Goal: Task Accomplishment & Management: Manage account settings

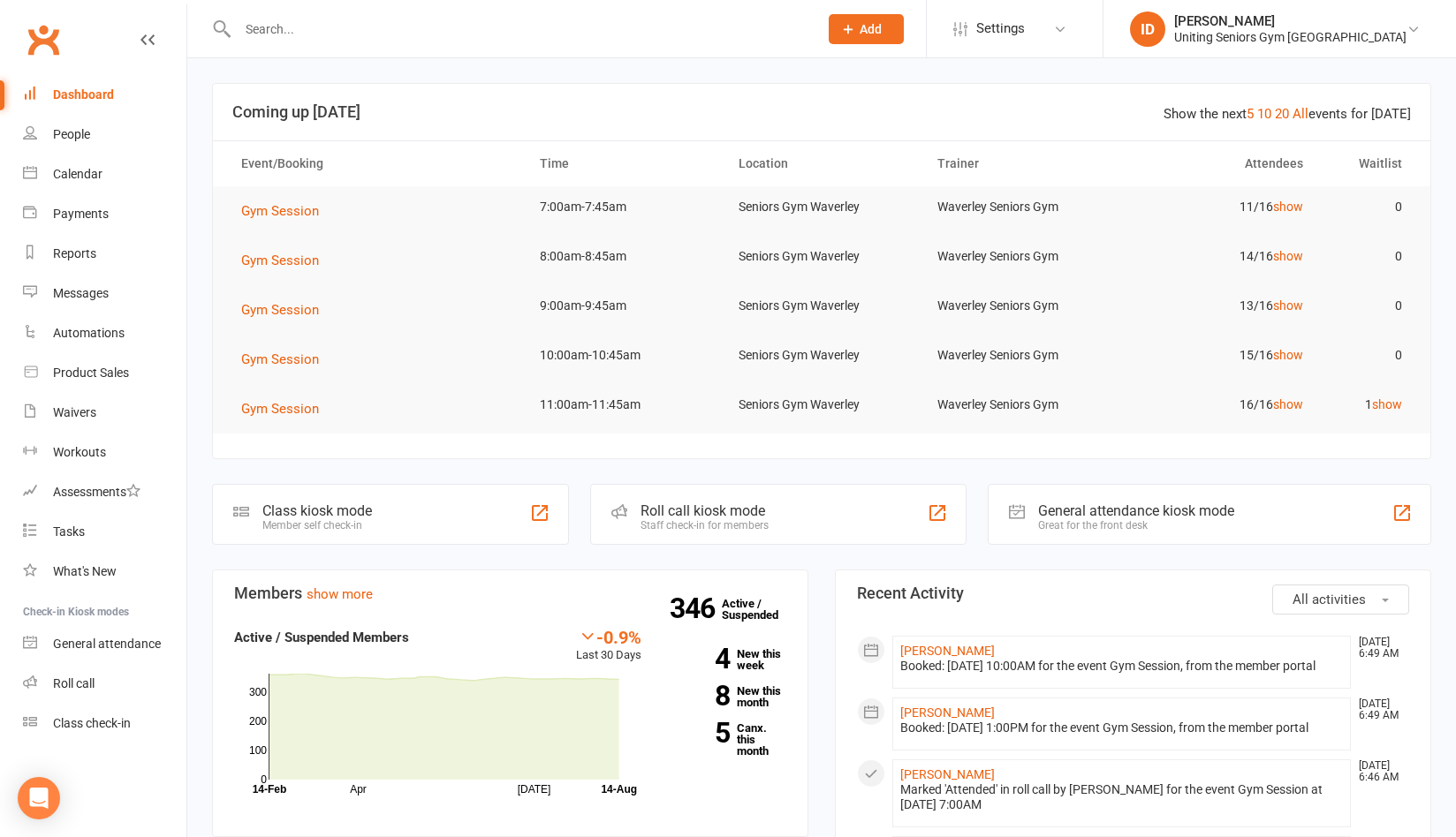
click at [274, 27] on input "text" at bounding box center [519, 29] width 573 height 24
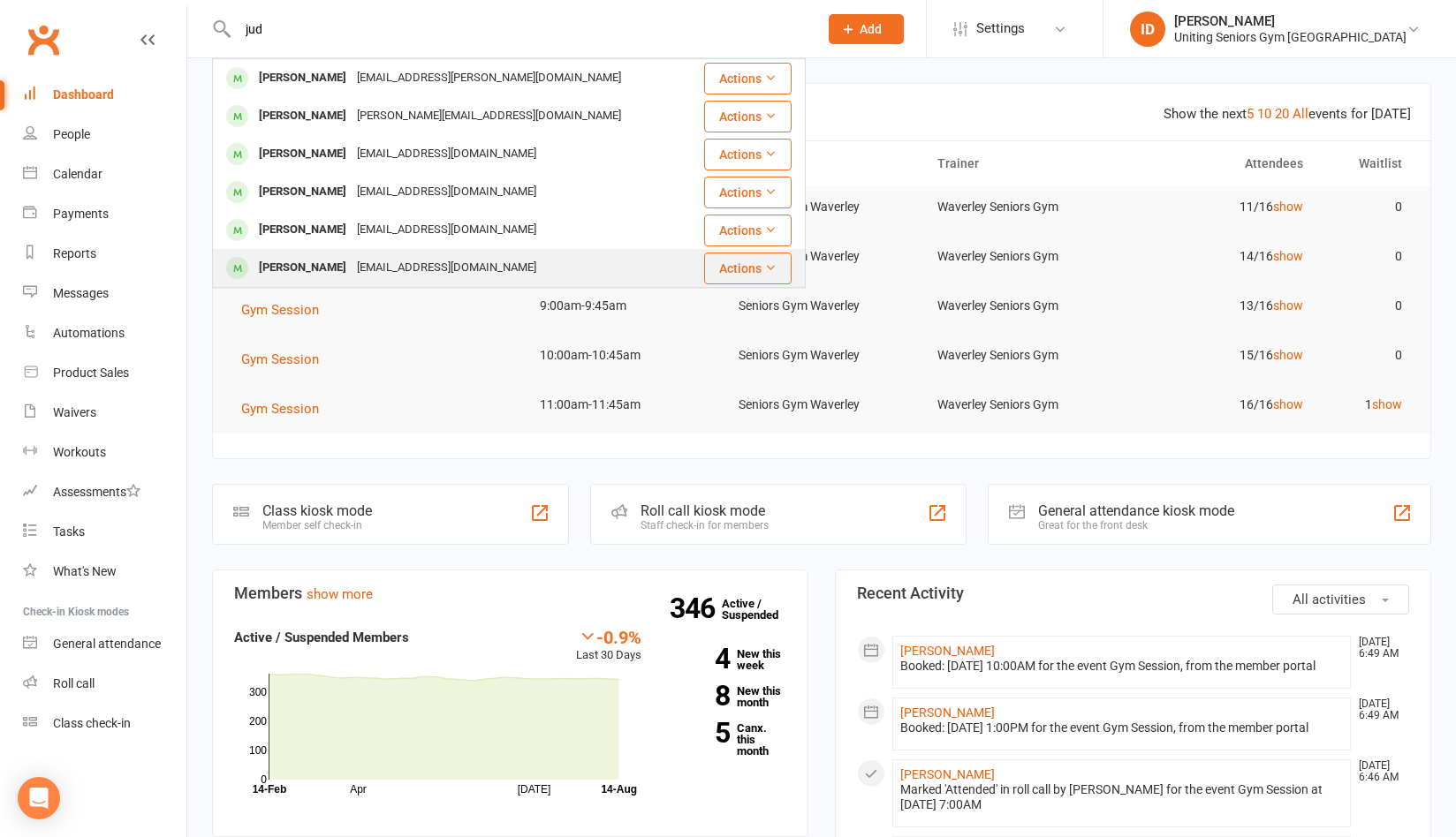
type input "jud"
click at [353, 267] on div "[EMAIL_ADDRESS][DOMAIN_NAME]" at bounding box center [447, 268] width 190 height 25
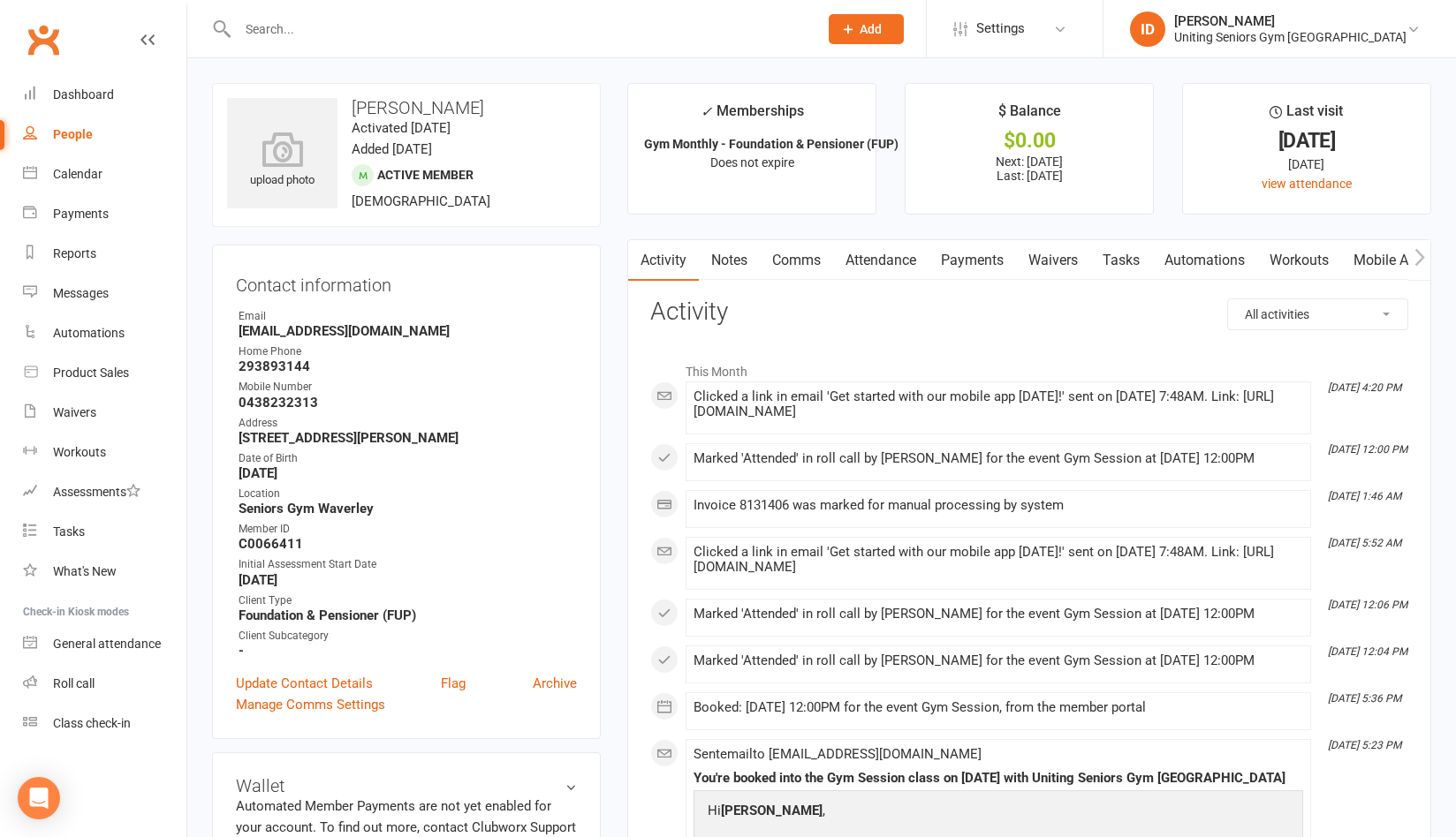
click at [1076, 257] on link "Waivers" at bounding box center [1054, 260] width 74 height 41
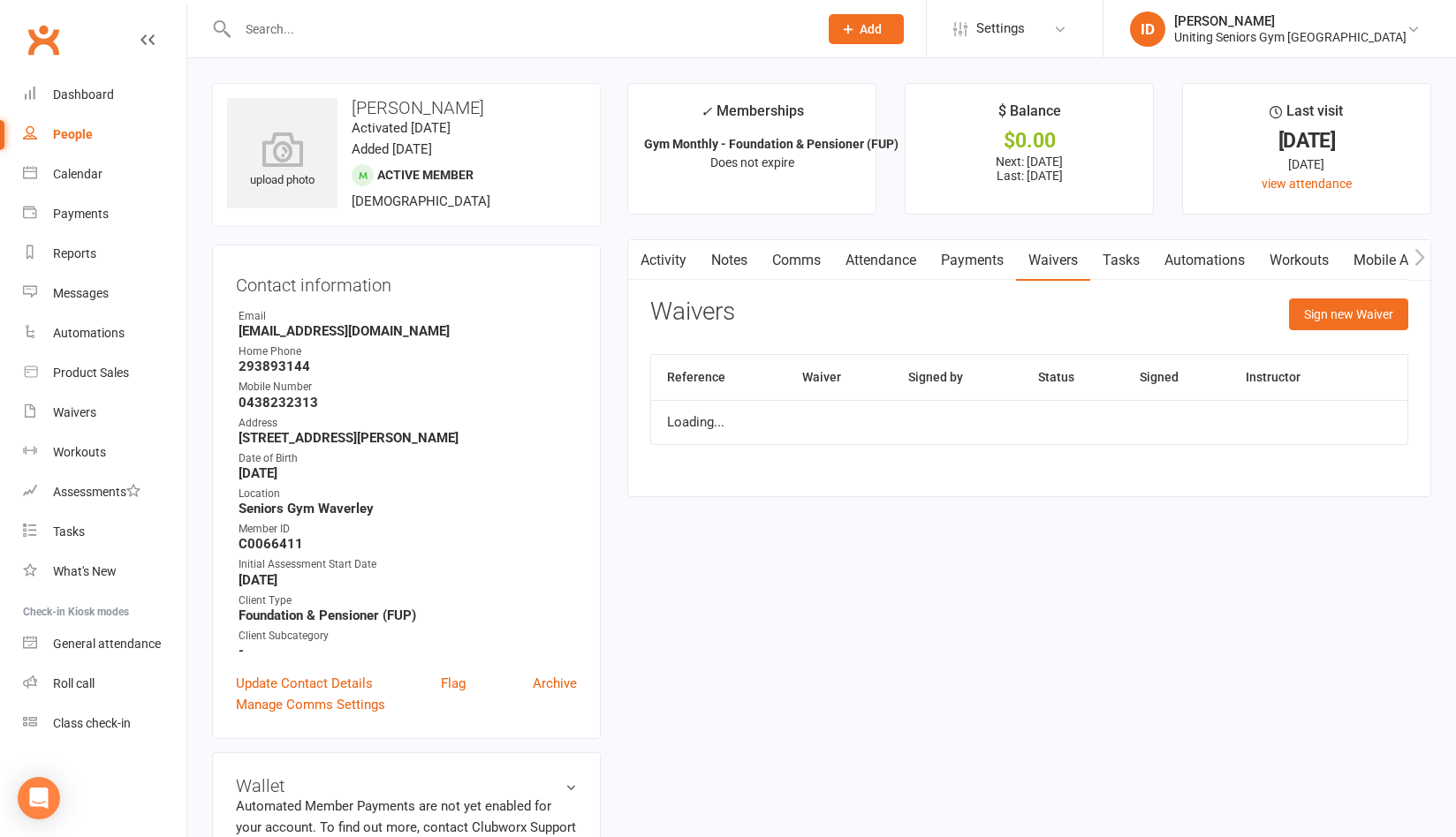
click at [904, 257] on link "Attendance" at bounding box center [881, 260] width 96 height 41
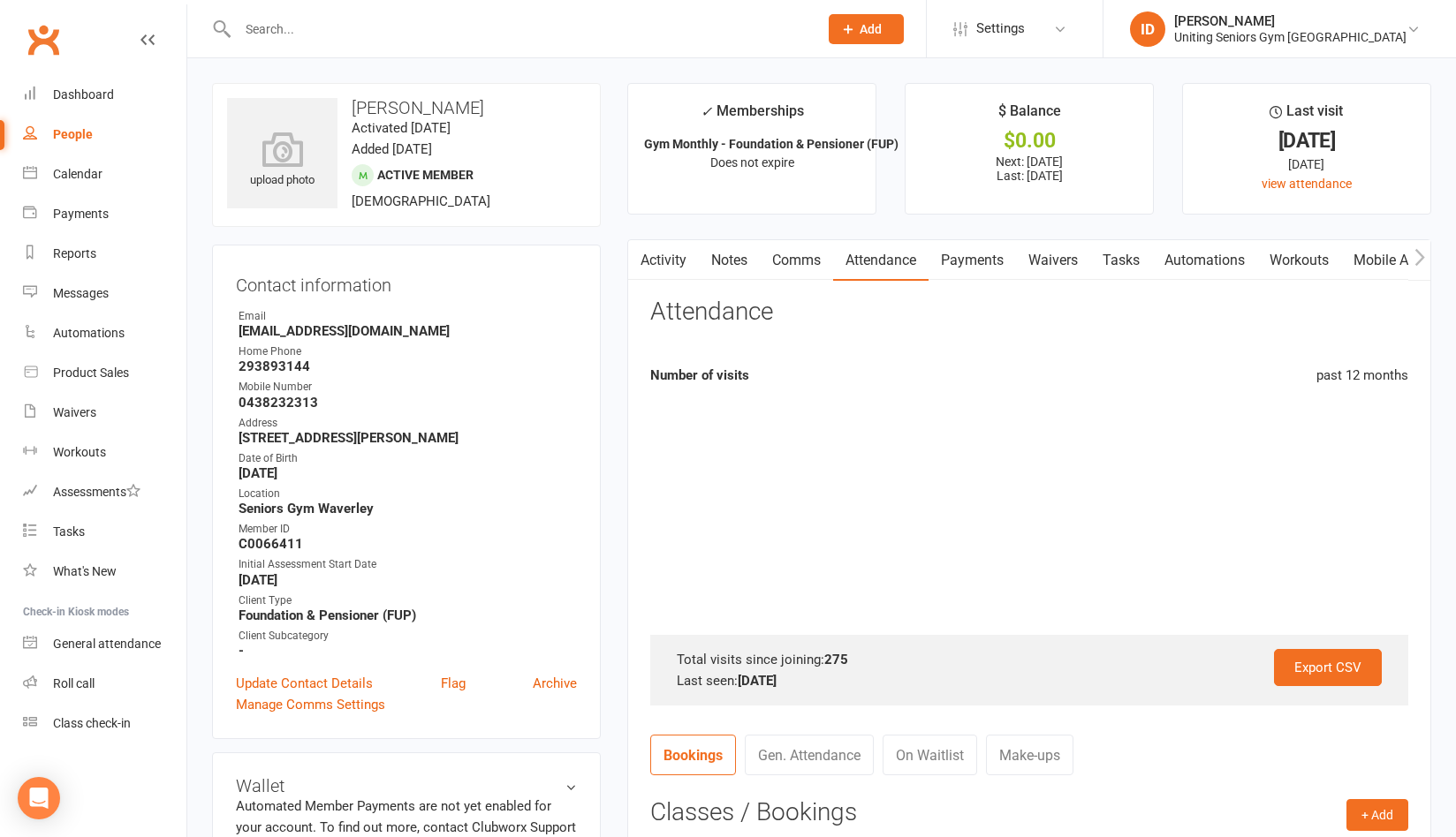
click at [1394, 259] on link "Mobile App" at bounding box center [1389, 260] width 96 height 41
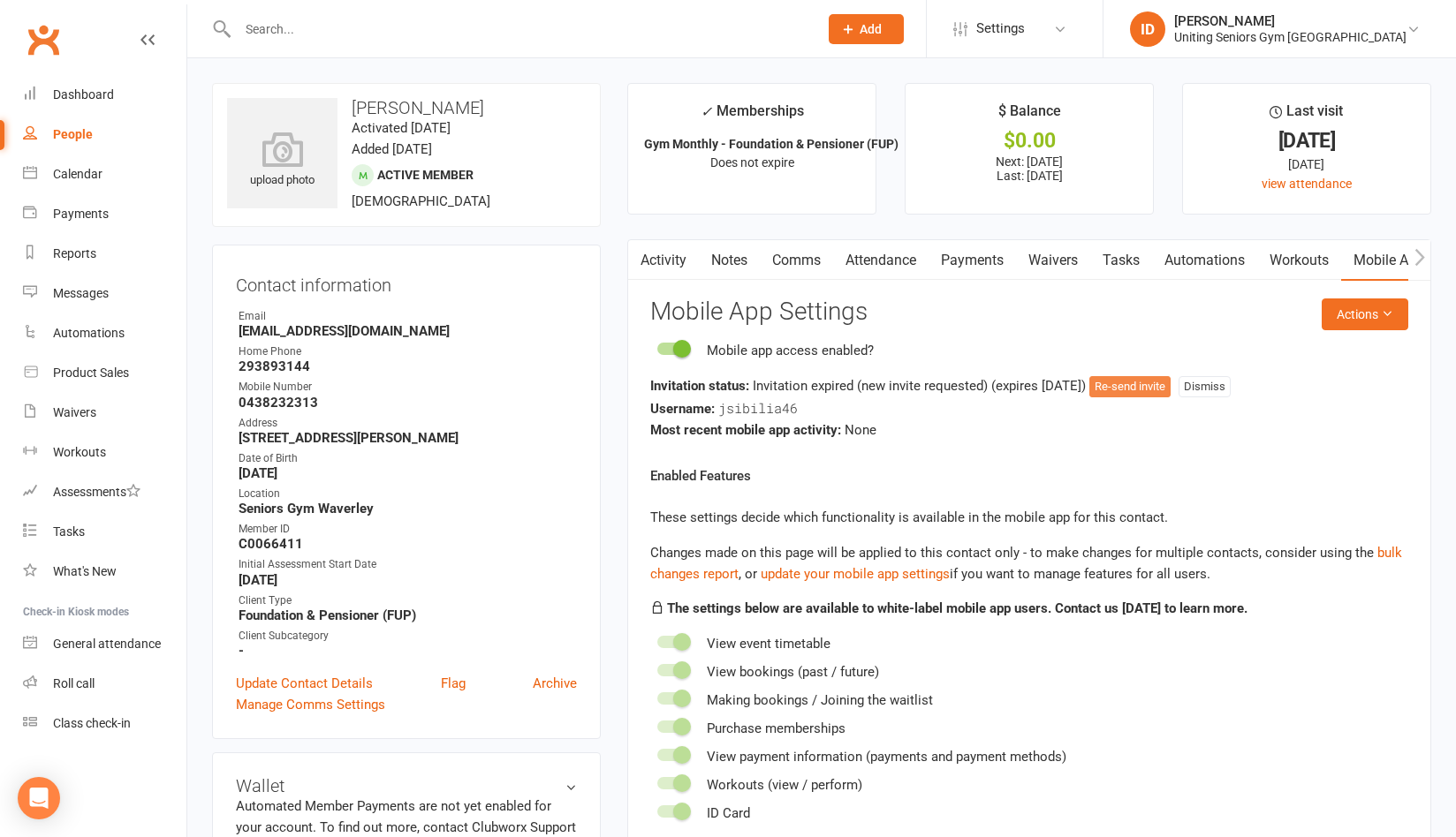
click at [1156, 384] on button "Re-send invite" at bounding box center [1130, 386] width 81 height 21
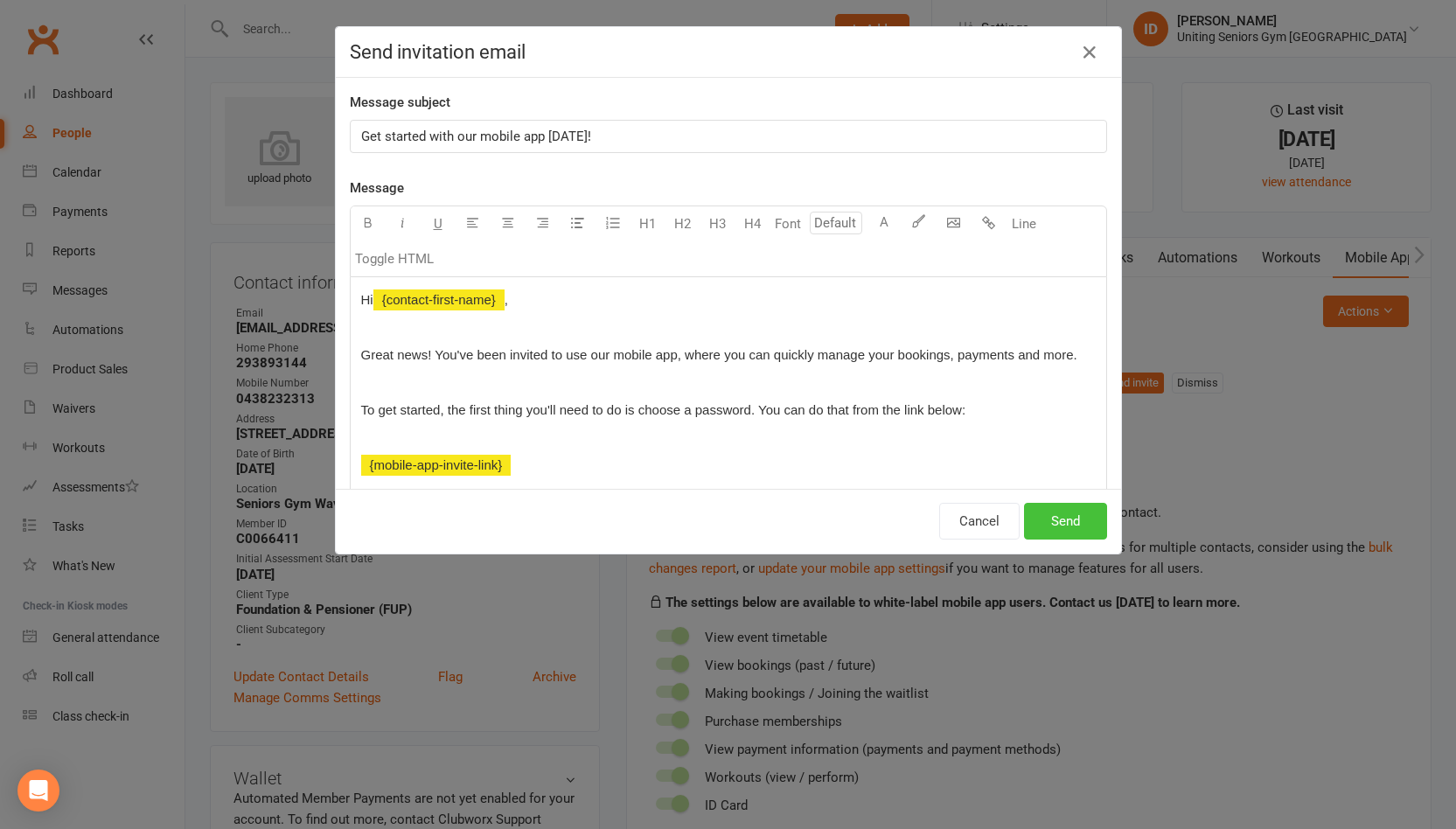
click at [1049, 516] on button "Send" at bounding box center [1065, 521] width 83 height 37
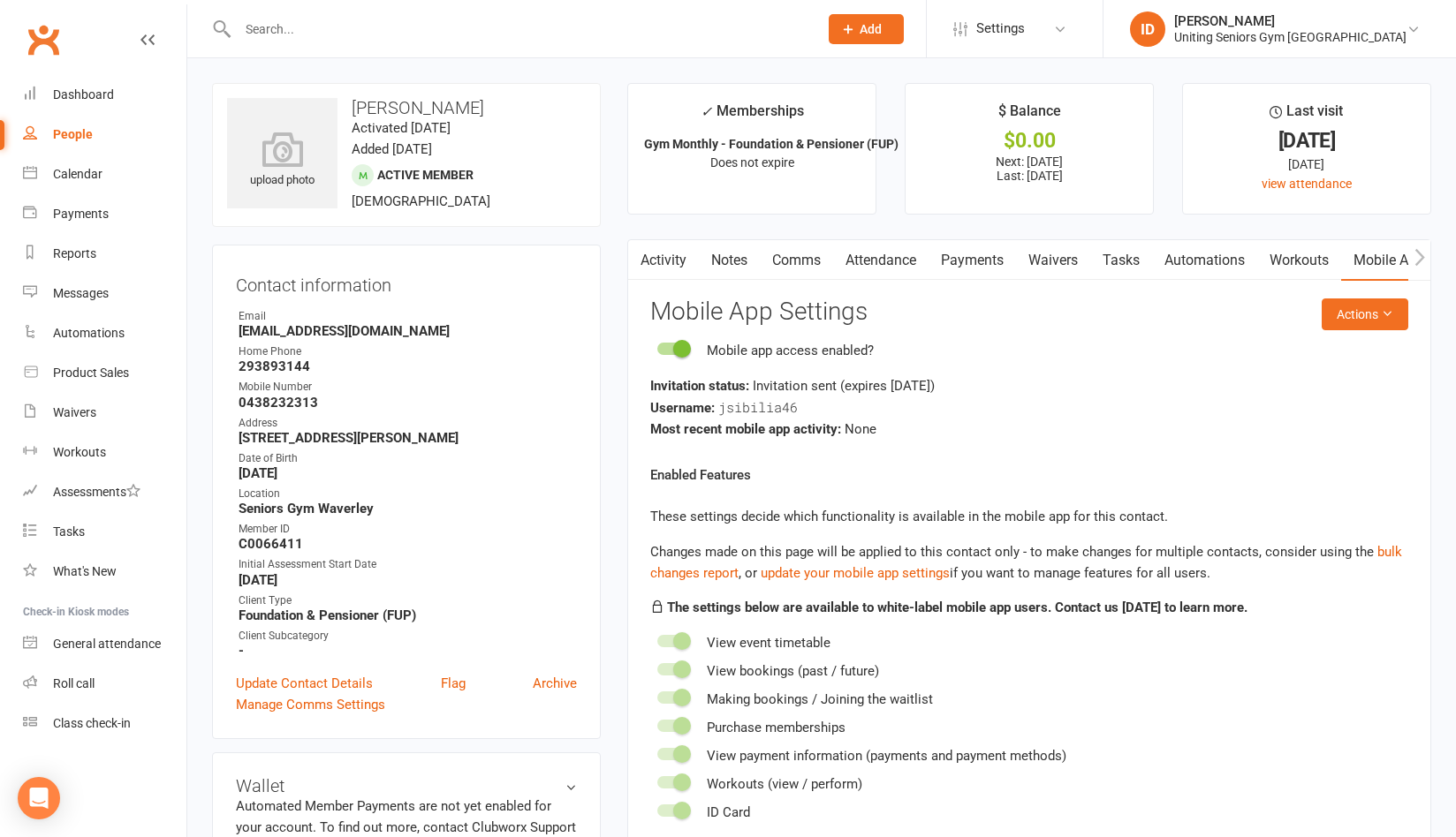
click at [260, 37] on input "text" at bounding box center [519, 29] width 573 height 24
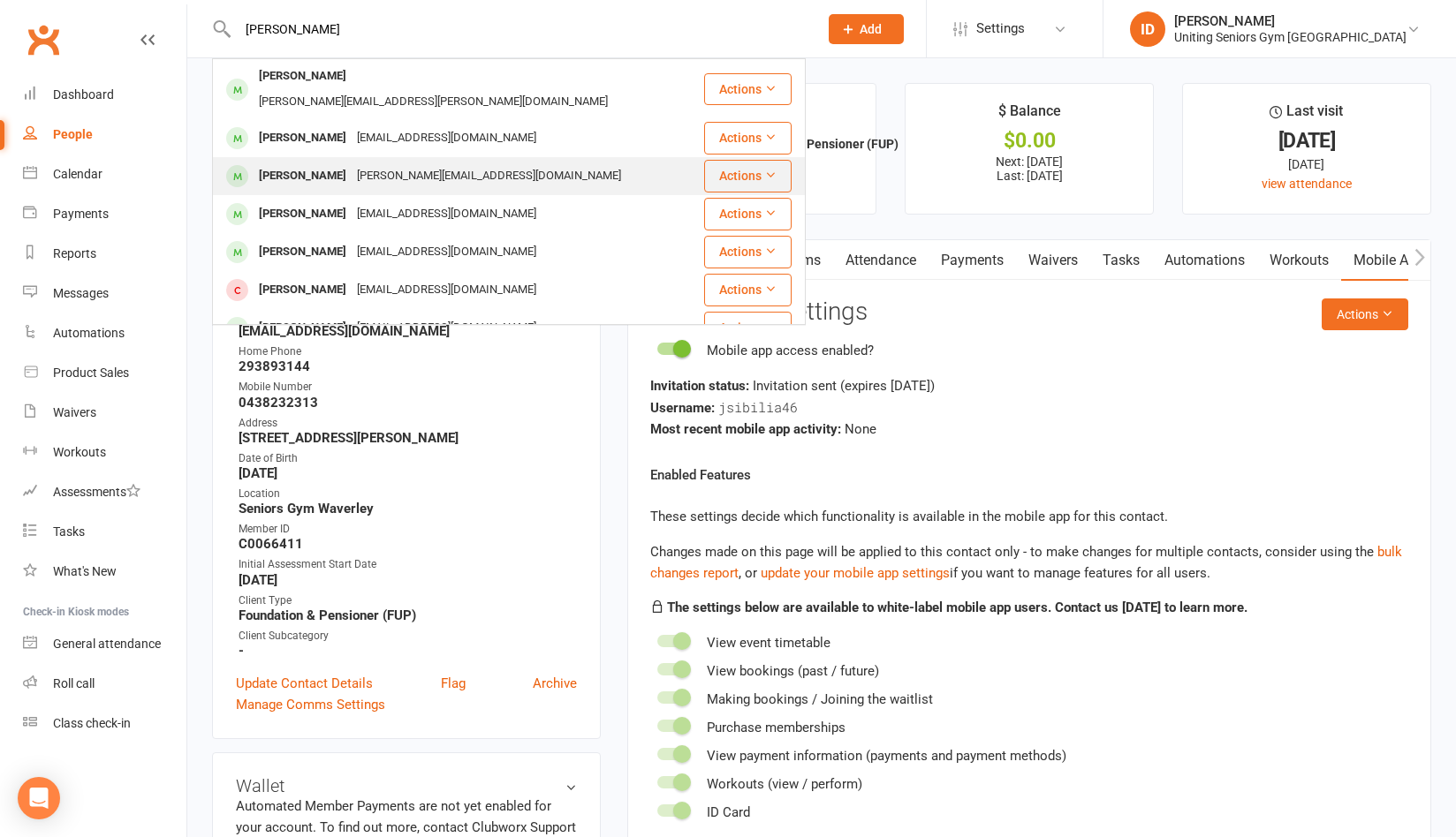
type input "[PERSON_NAME]"
click at [360, 164] on div "[PERSON_NAME][EMAIL_ADDRESS][DOMAIN_NAME]" at bounding box center [489, 176] width 275 height 25
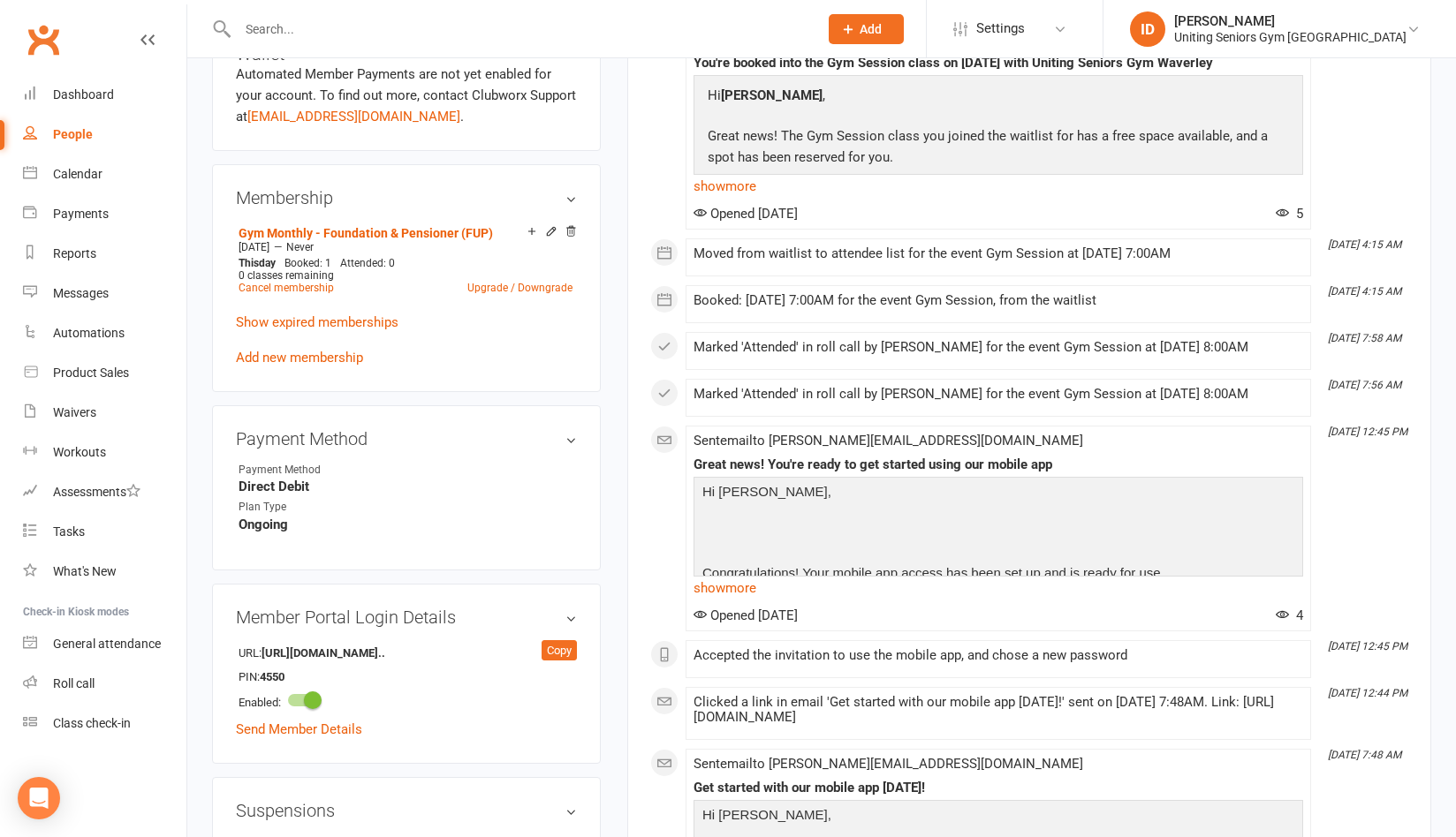
scroll to position [972, 0]
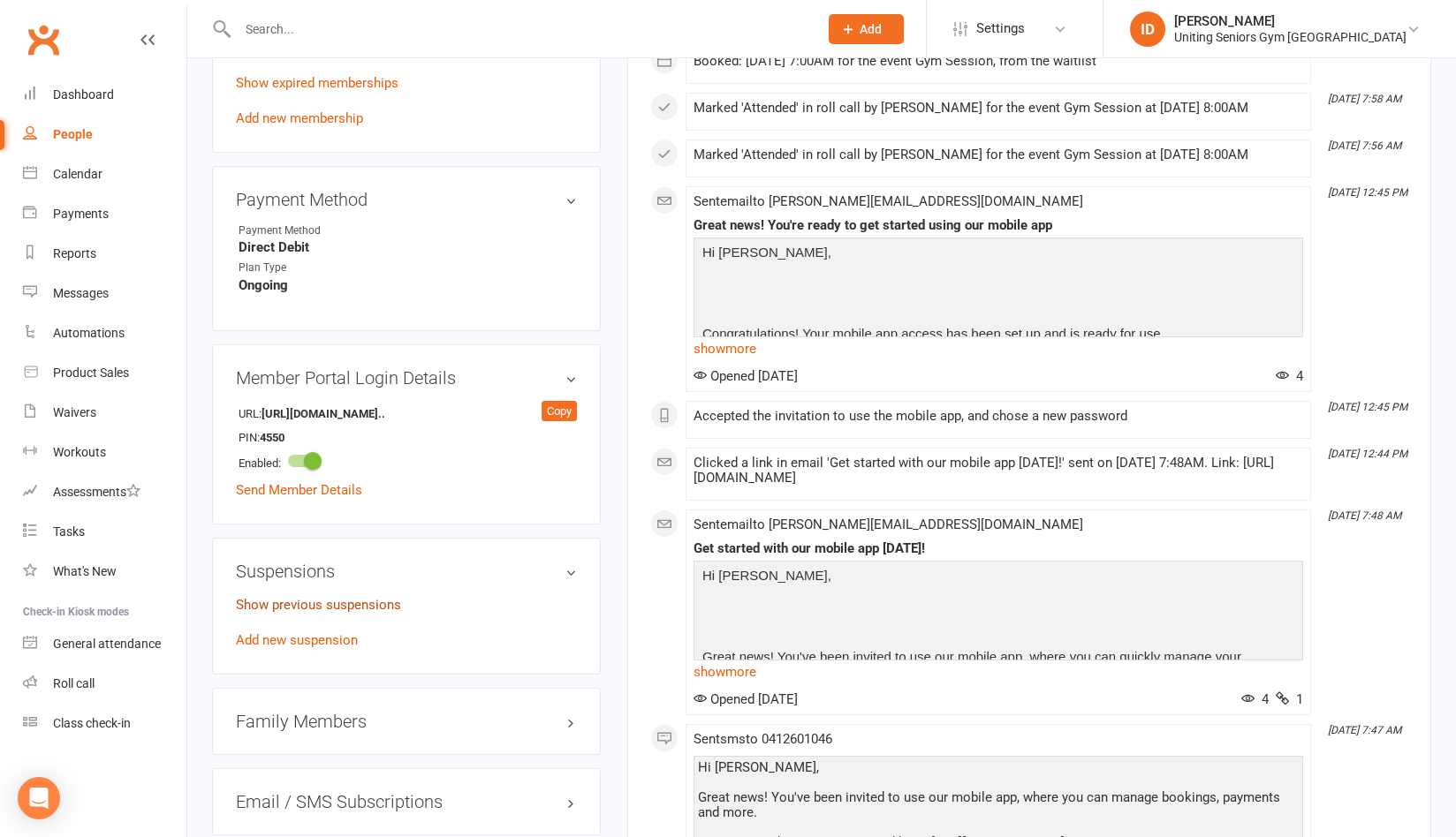
click at [297, 598] on link "Show previous suspensions" at bounding box center [318, 605] width 165 height 16
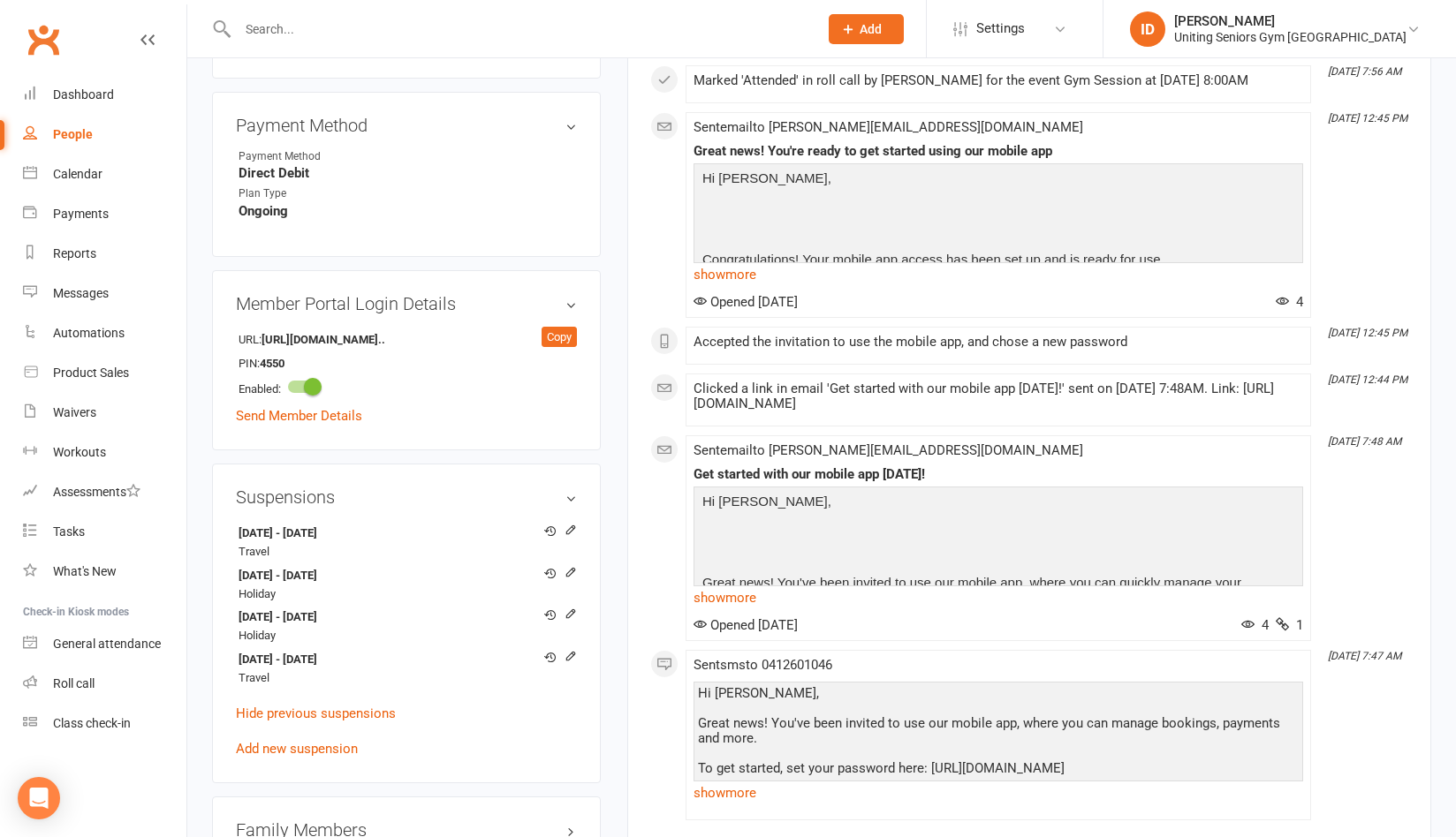
scroll to position [1148, 0]
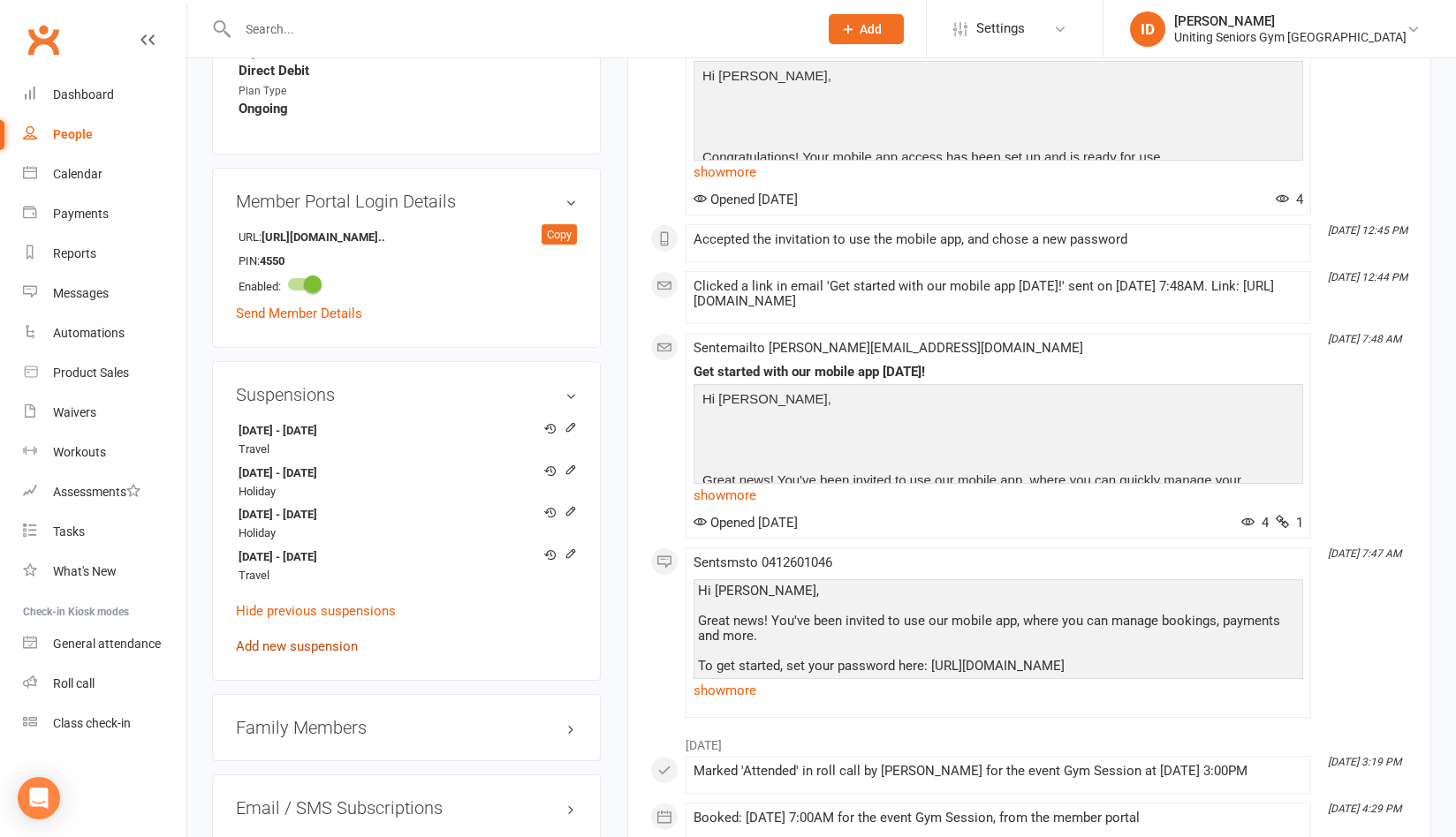
click at [317, 645] on link "Add new suspension" at bounding box center [297, 646] width 122 height 16
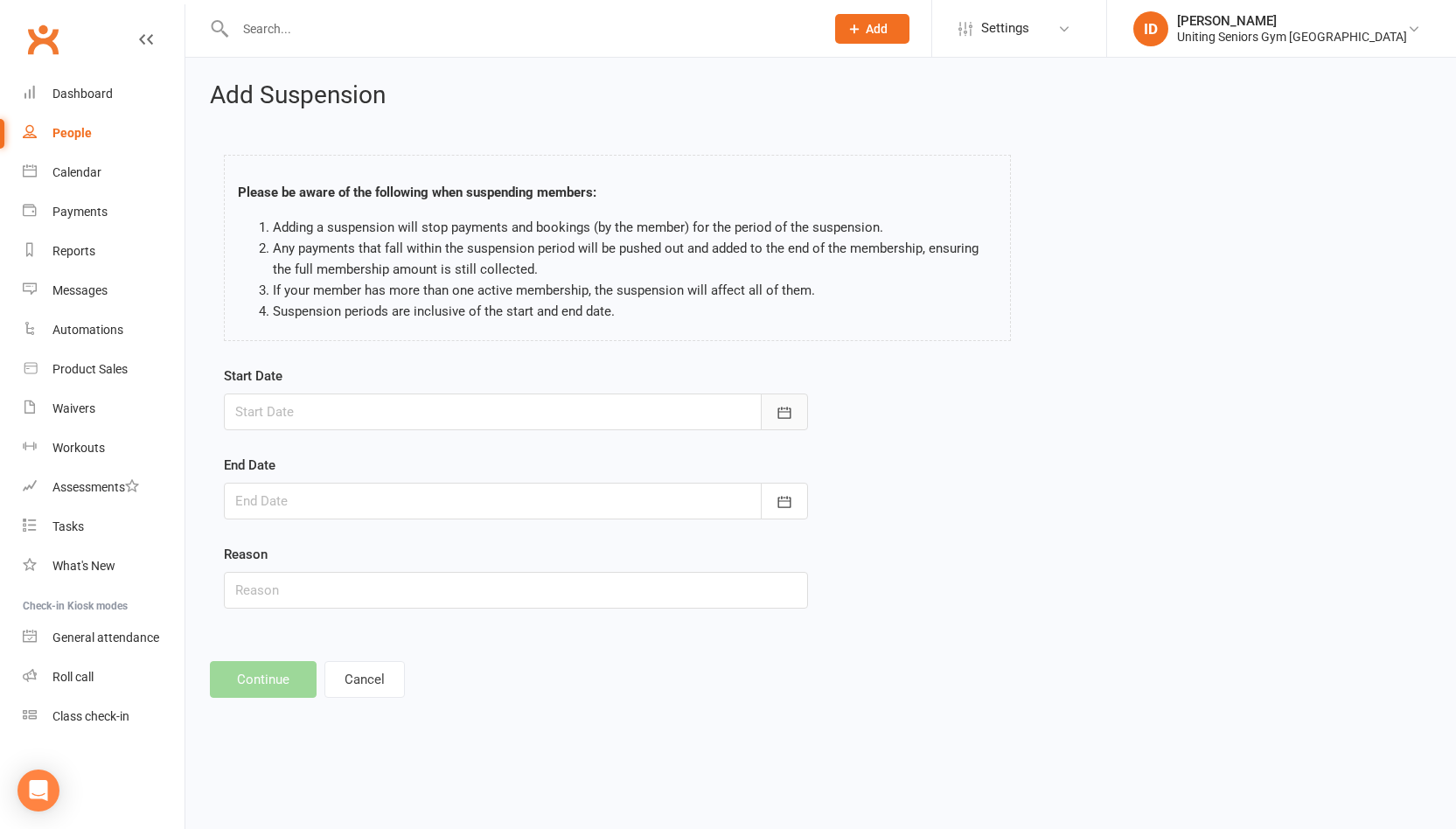
drag, startPoint x: 779, startPoint y: 417, endPoint x: 759, endPoint y: 414, distance: 20.2
click at [780, 417] on icon "button" at bounding box center [785, 413] width 18 height 18
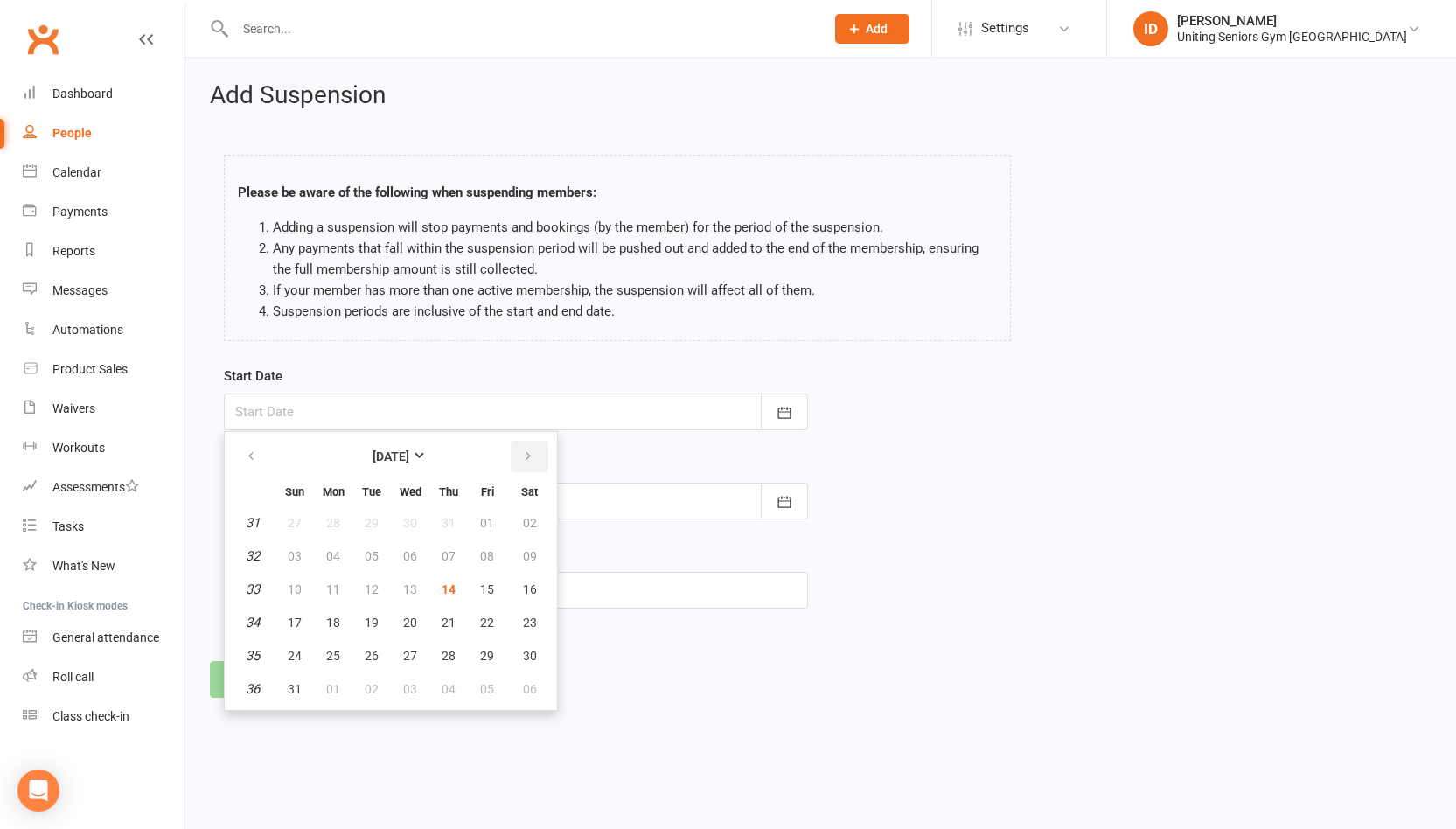
click at [519, 459] on button "button" at bounding box center [530, 456] width 38 height 31
click at [334, 518] on span "01" at bounding box center [333, 523] width 14 height 14
type input "[DATE]"
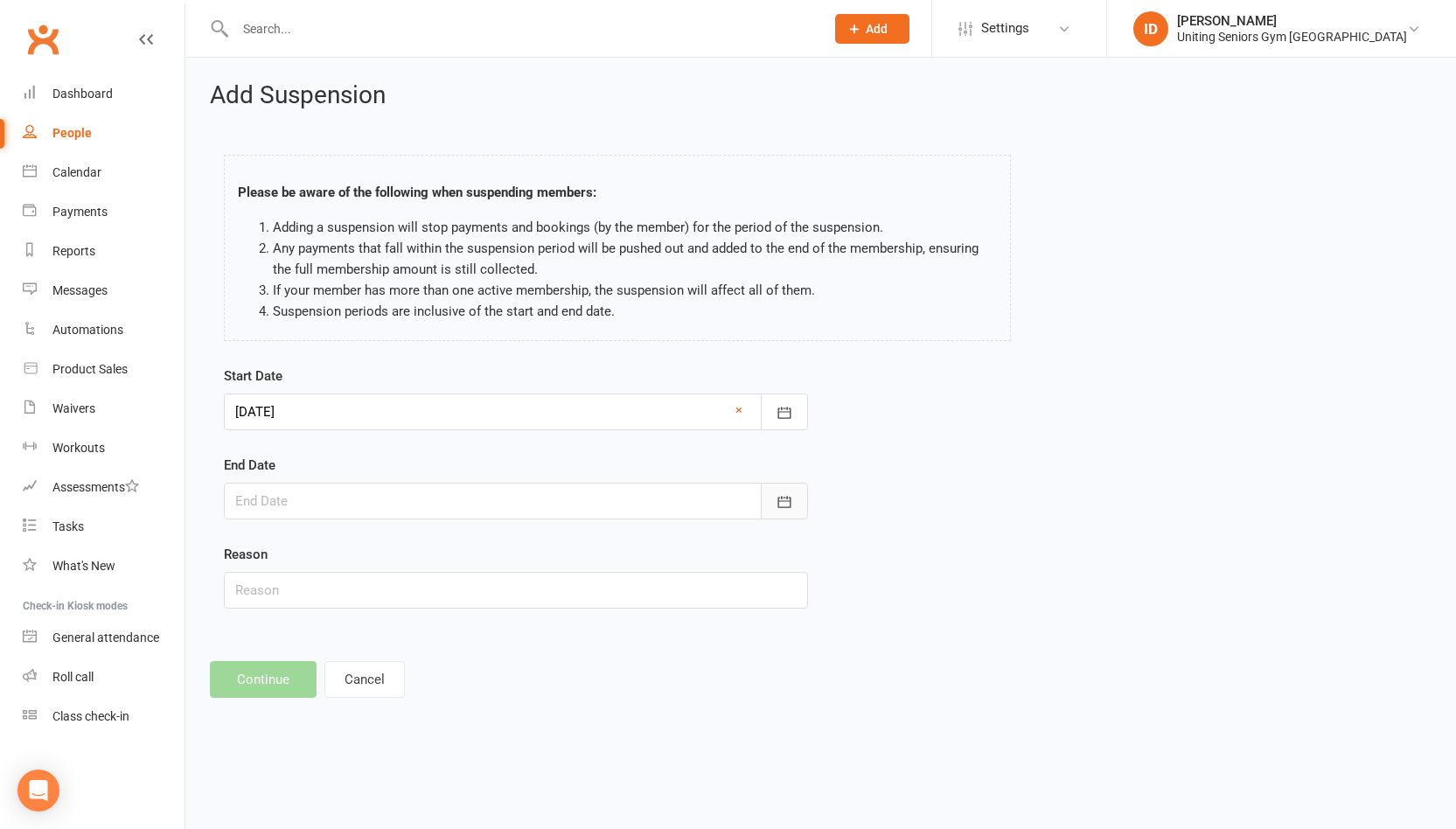
click at [788, 500] on icon "button" at bounding box center [785, 502] width 18 height 18
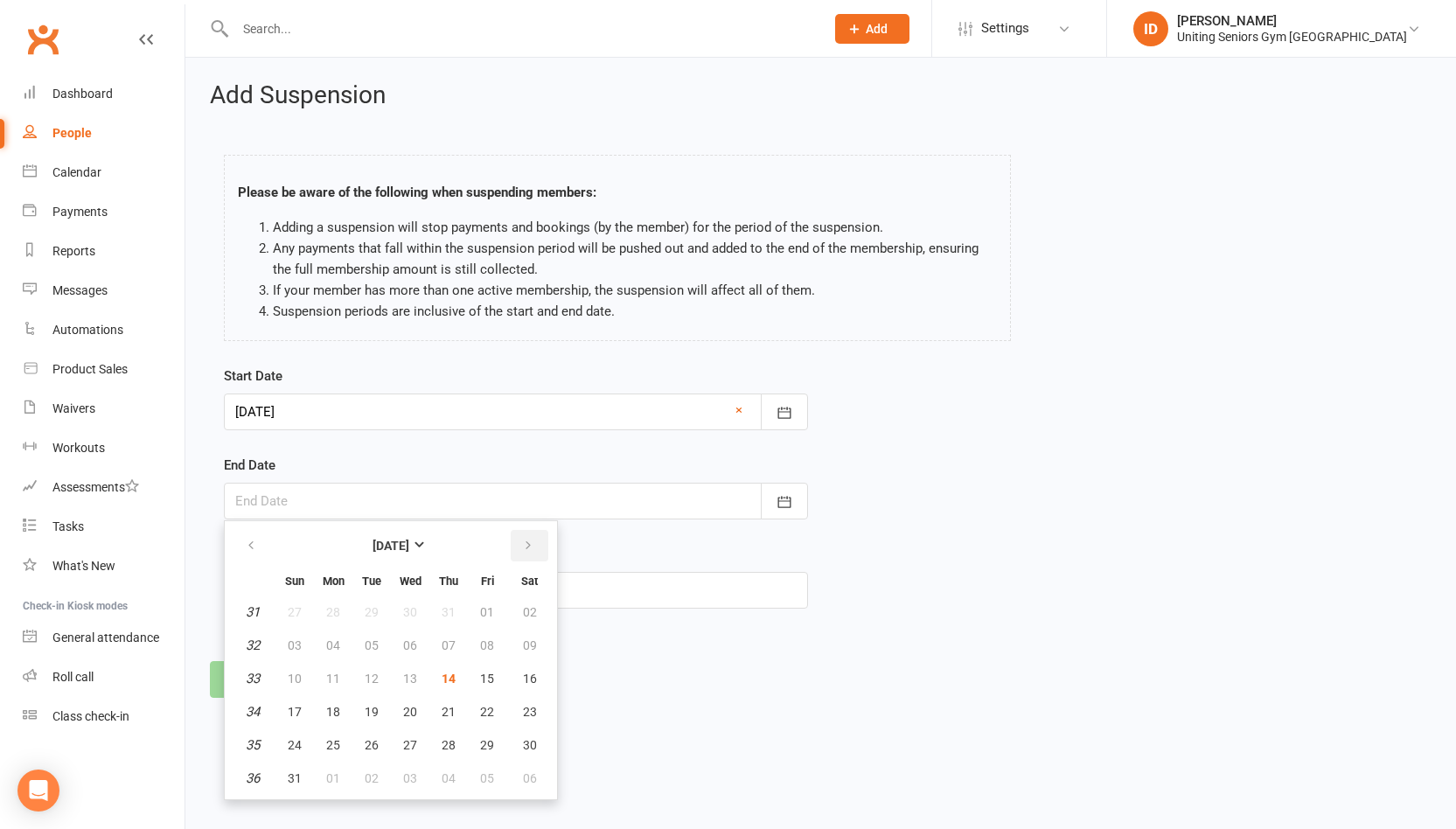
click at [518, 545] on button "button" at bounding box center [530, 545] width 38 height 31
click at [328, 674] on span "15" at bounding box center [333, 679] width 14 height 14
type input "[DATE]"
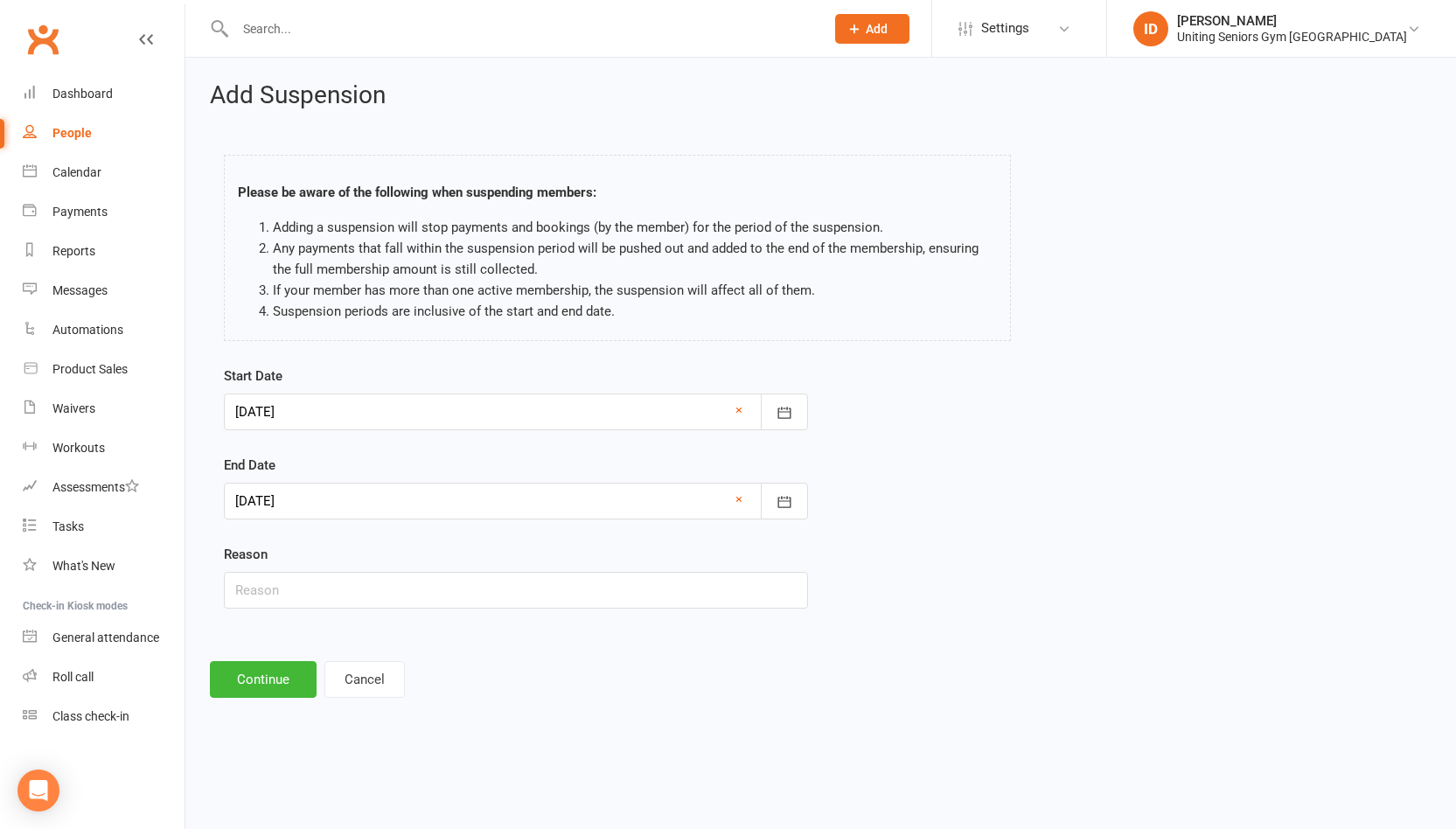
click at [310, 498] on div at bounding box center [515, 500] width 584 height 37
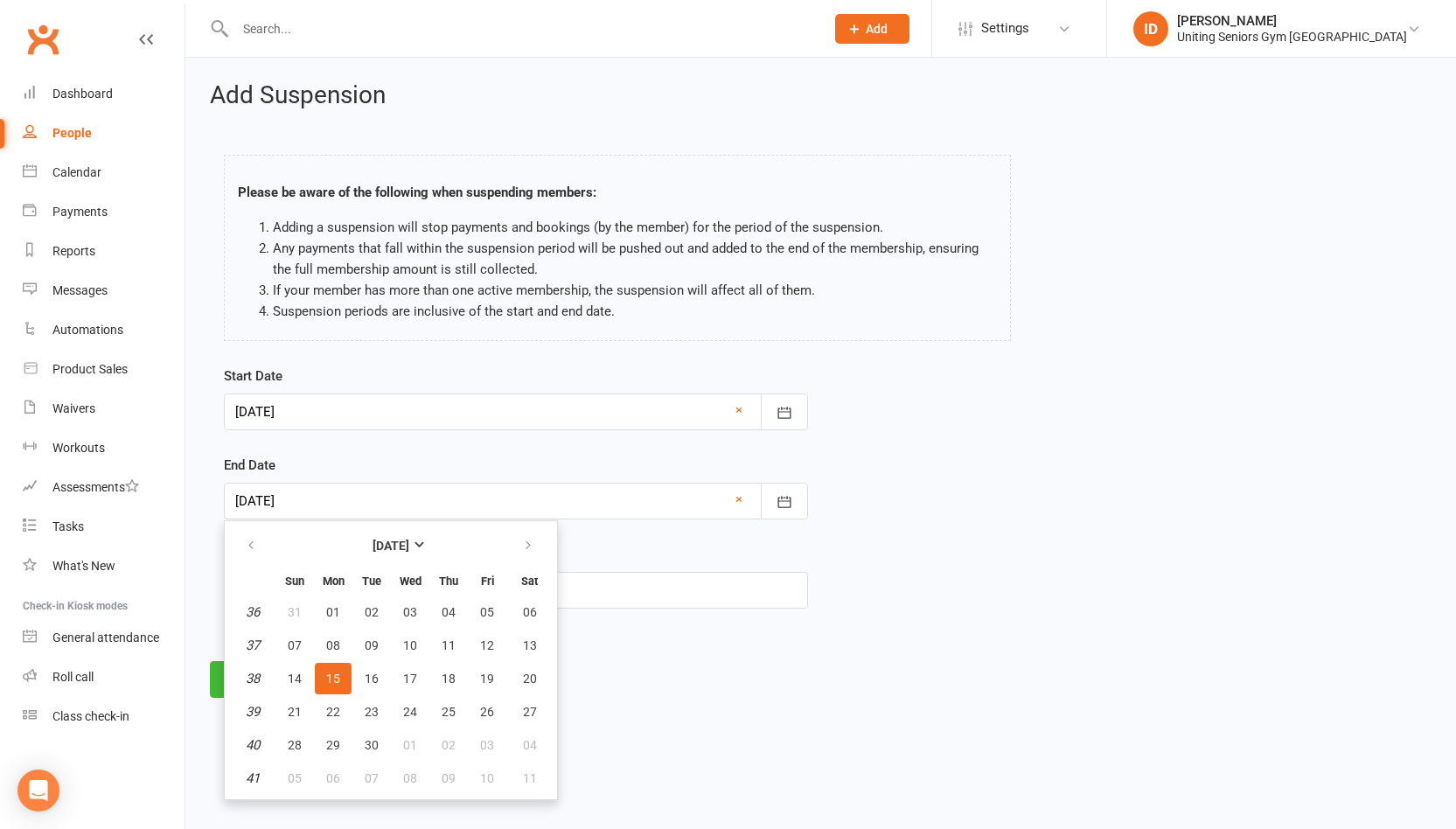
drag, startPoint x: 672, startPoint y: 559, endPoint x: 655, endPoint y: 582, distance: 28.6
click at [670, 559] on div "Reason" at bounding box center [515, 577] width 584 height 64
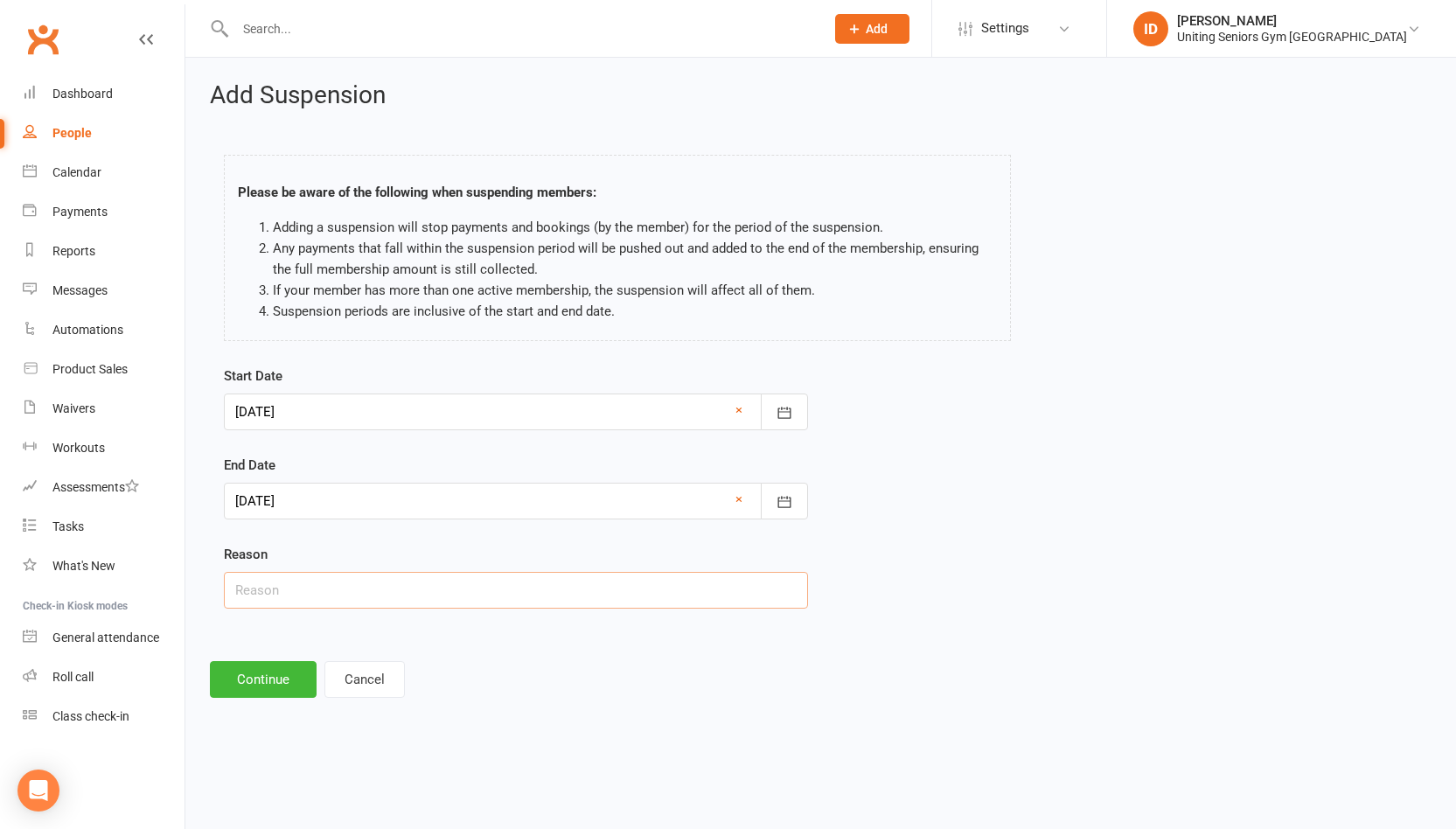
click at [652, 587] on input "text" at bounding box center [515, 590] width 584 height 37
type input "Cataract sx"
click at [284, 680] on button "Continue" at bounding box center [262, 679] width 106 height 37
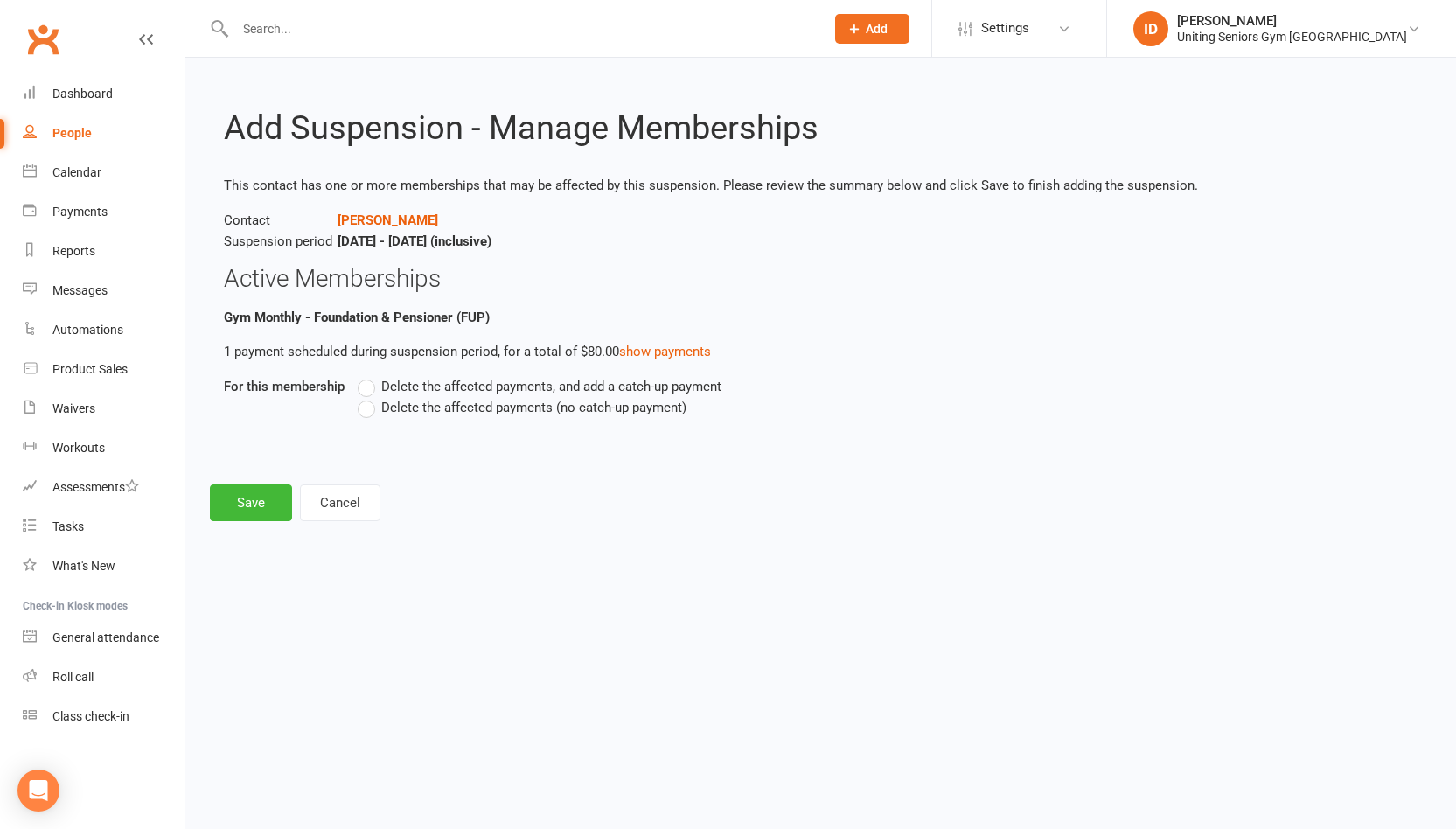
click at [571, 391] on span "Delete the affected payments, and add a catch-up payment" at bounding box center [551, 385] width 340 height 19
click at [369, 376] on input "Delete the affected payments, and add a catch-up payment" at bounding box center [363, 376] width 12 height 0
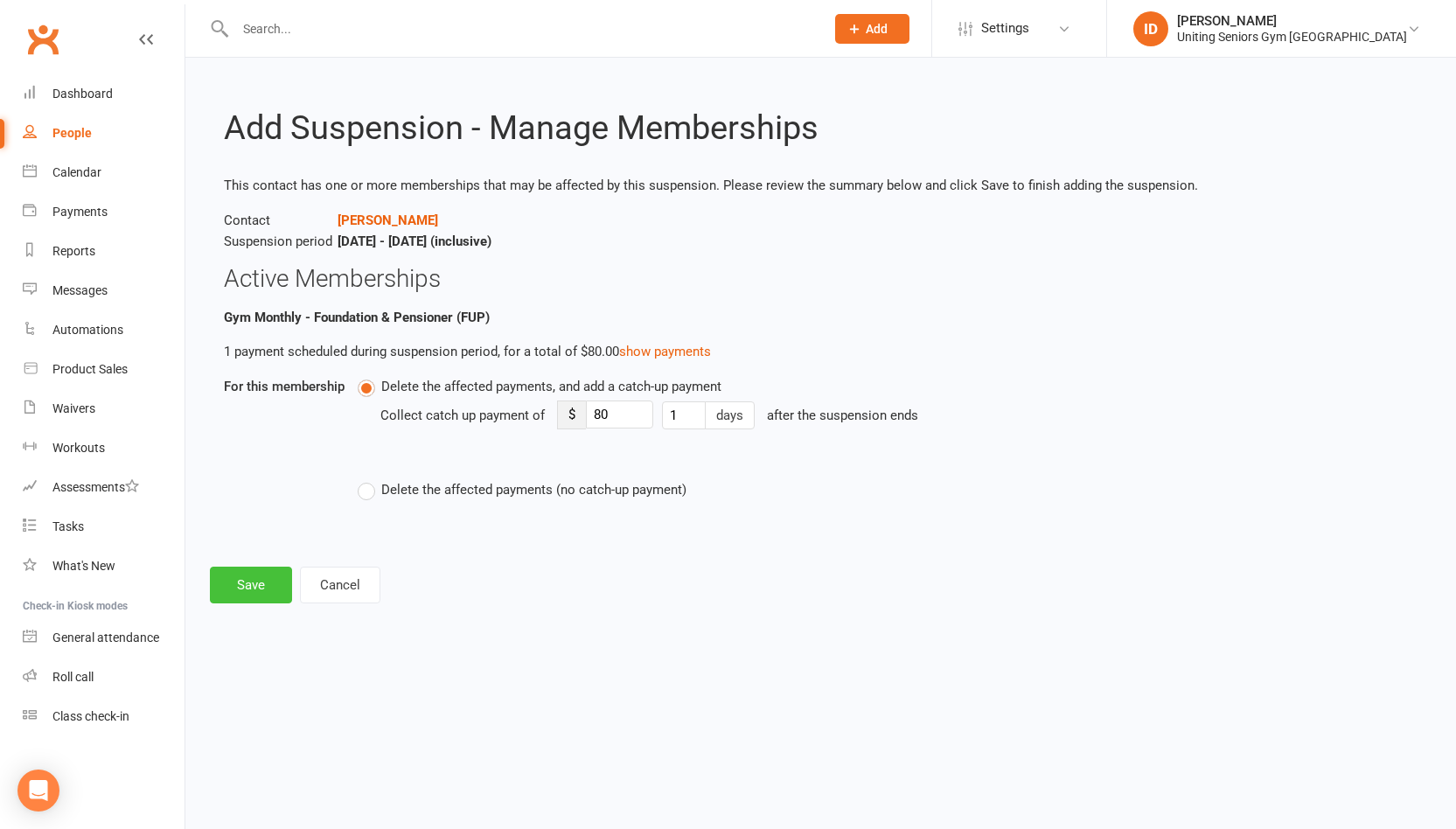
click at [248, 572] on button "Save" at bounding box center [251, 585] width 82 height 37
